Goal: Task Accomplishment & Management: Manage account settings

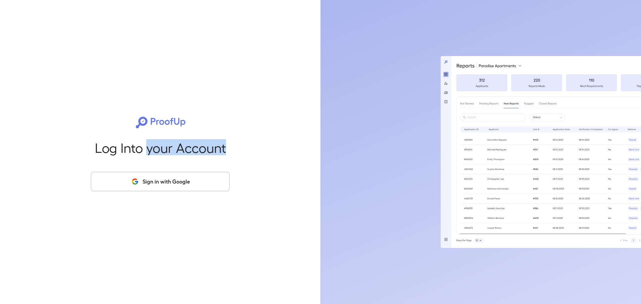
drag, startPoint x: 145, startPoint y: 172, endPoint x: 145, endPoint y: 178, distance: 6.0
click at [145, 178] on div "Log Into your Account Sign in with Google" at bounding box center [160, 152] width 299 height 304
click at [145, 182] on button "Sign in with Google" at bounding box center [160, 181] width 139 height 19
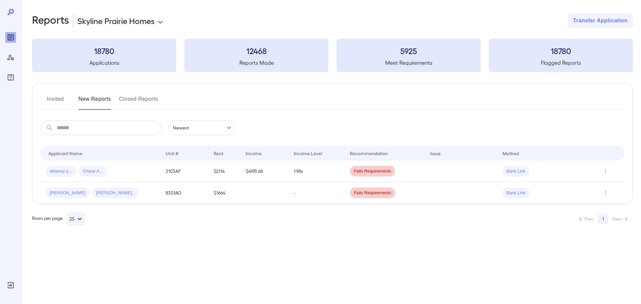
click at [60, 99] on button "Invited" at bounding box center [55, 102] width 30 height 16
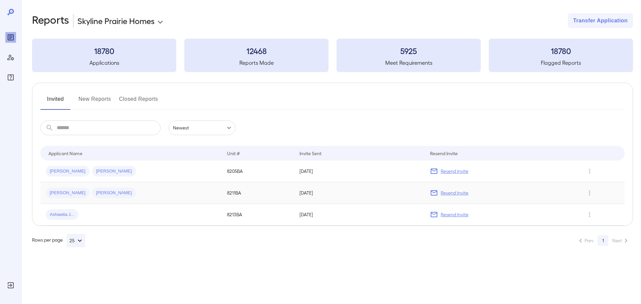
click at [444, 192] on p "Resend Invite" at bounding box center [455, 193] width 28 height 7
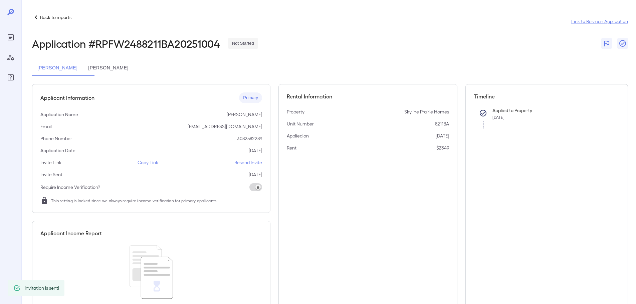
click at [247, 161] on p "Resend Invite" at bounding box center [249, 162] width 28 height 7
click at [128, 61] on button "Tanya Marie Hruby" at bounding box center [108, 68] width 51 height 16
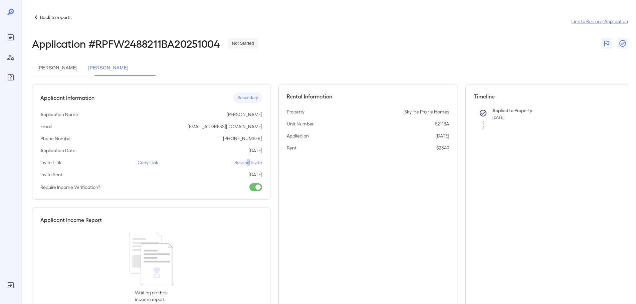
click at [248, 161] on p "Resend Invite" at bounding box center [249, 162] width 28 height 7
click at [259, 165] on p "Resend Invite" at bounding box center [249, 162] width 28 height 7
click at [248, 164] on p "Resend Invite" at bounding box center [249, 162] width 28 height 7
